Goal: Transaction & Acquisition: Purchase product/service

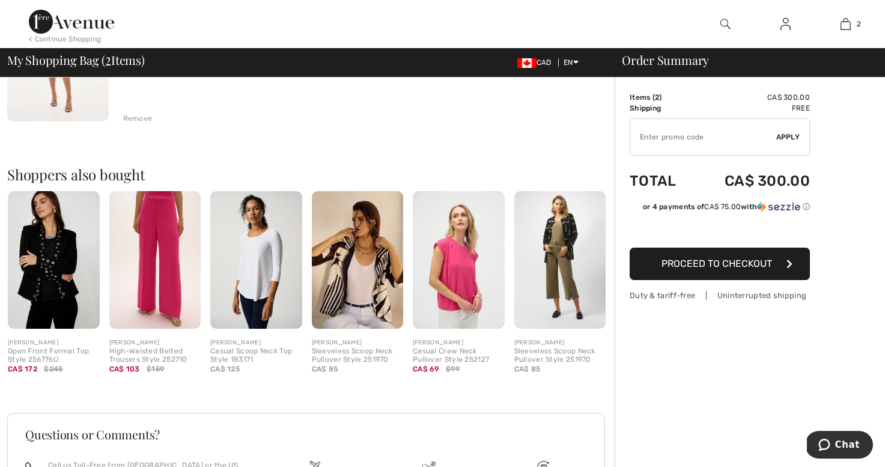
scroll to position [375, 0]
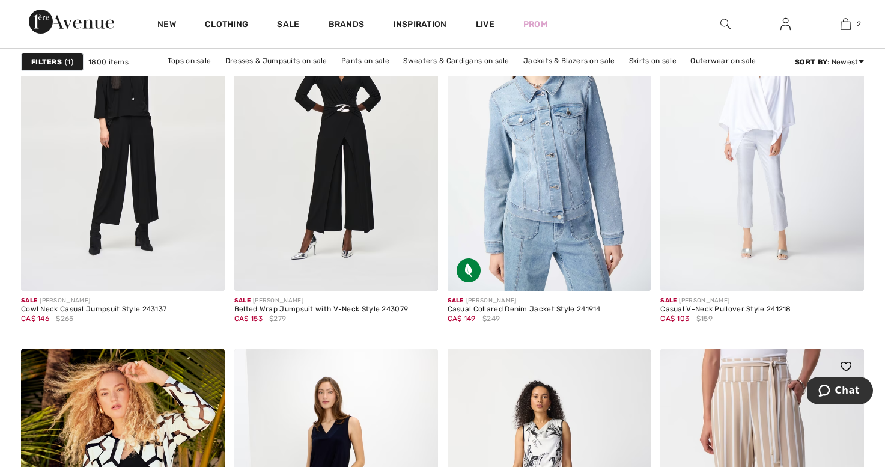
scroll to position [4618, 0]
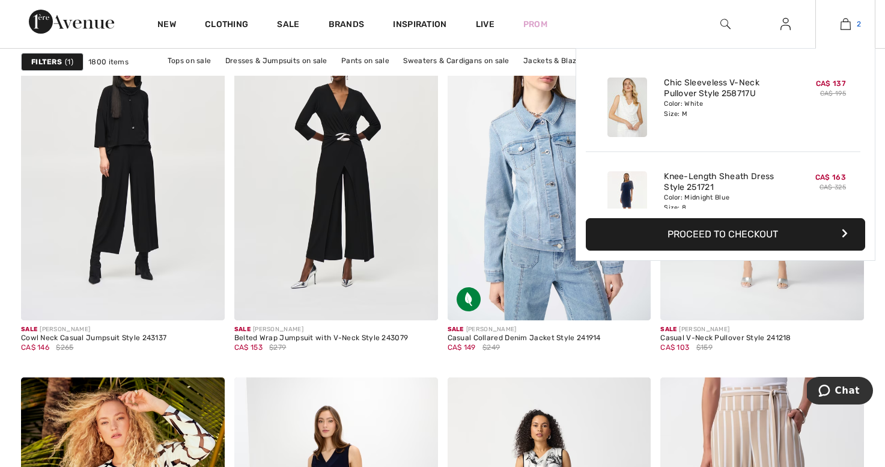
click at [845, 23] on img at bounding box center [846, 24] width 10 height 14
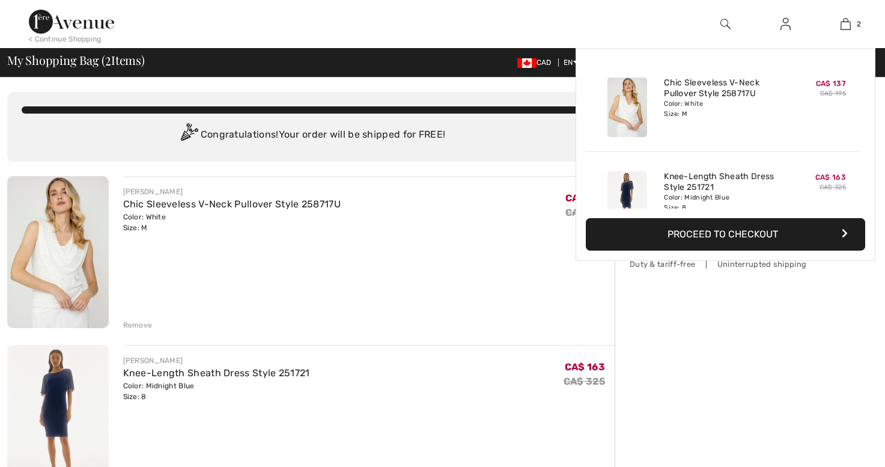
checkbox input "true"
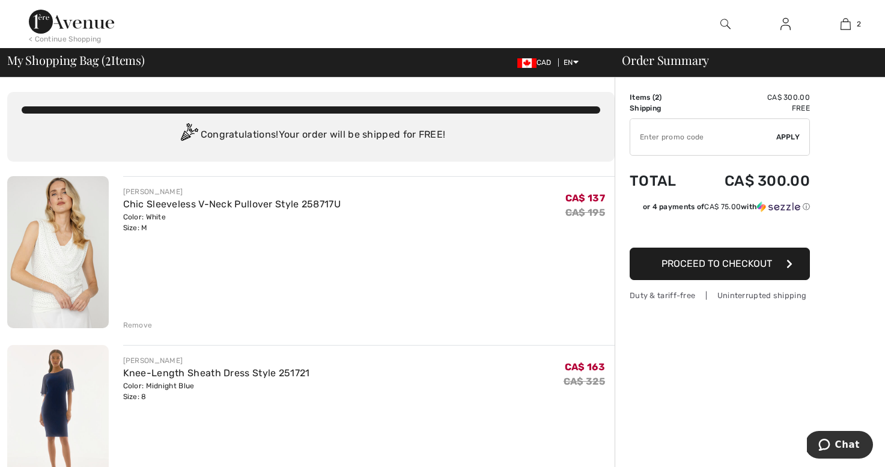
click at [668, 136] on input "TEXT" at bounding box center [704, 137] width 146 height 36
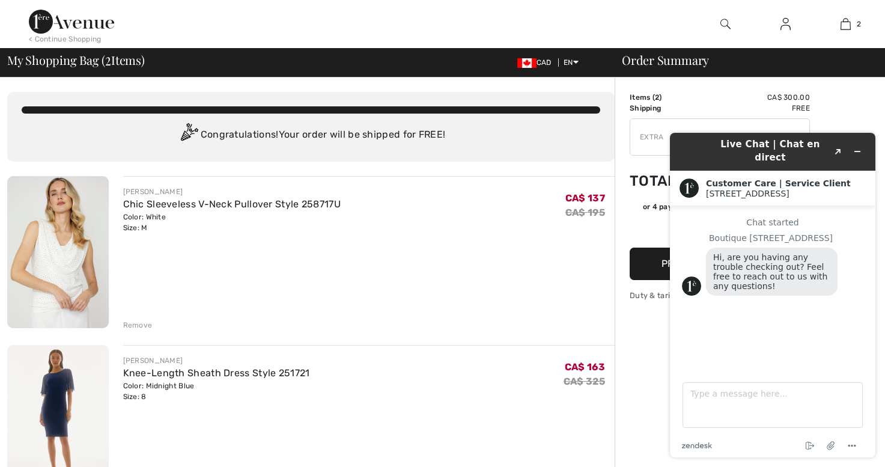
click at [859, 147] on icon "Minimize widget" at bounding box center [858, 151] width 8 height 8
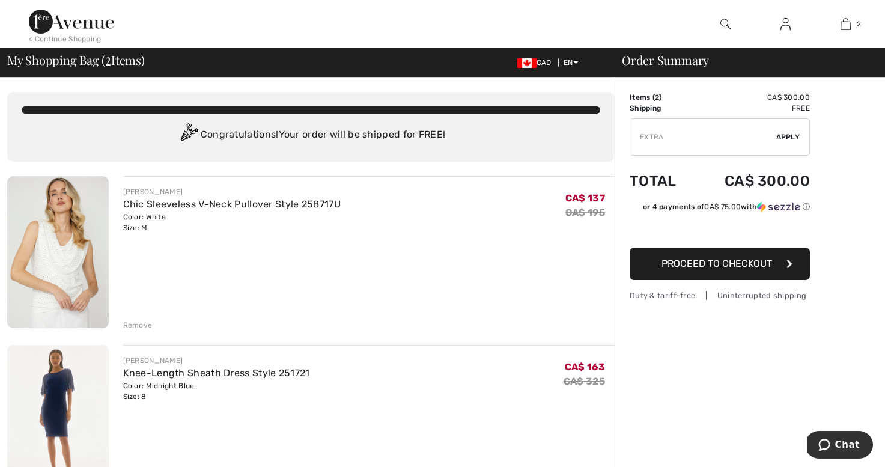
click at [664, 138] on input "TEXT" at bounding box center [704, 137] width 146 height 36
type input "EXTRA15"
click at [792, 134] on span "Apply" at bounding box center [789, 137] width 24 height 11
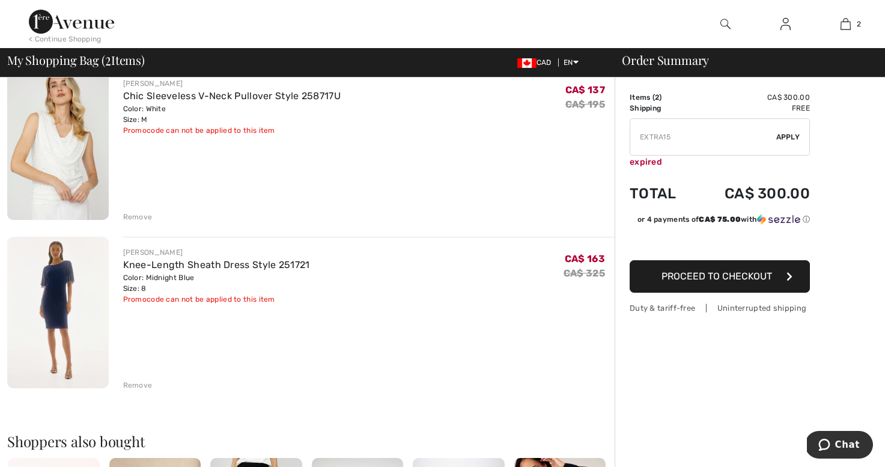
scroll to position [117, 0]
